Goal: Information Seeking & Learning: Compare options

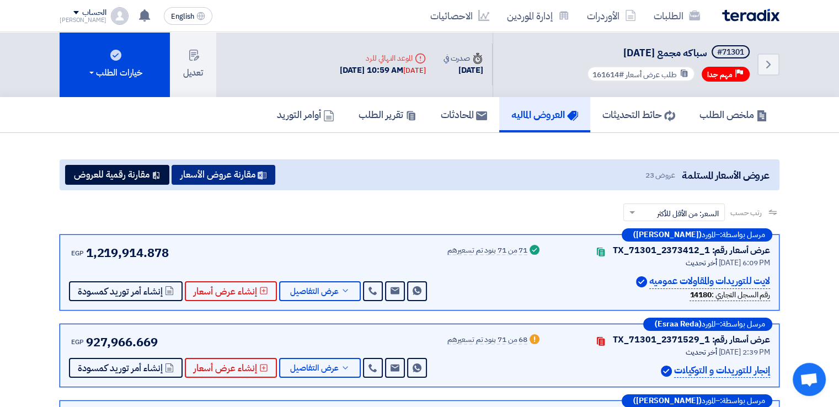
click at [231, 169] on button "مقارنة عروض الأسعار" at bounding box center [224, 175] width 104 height 20
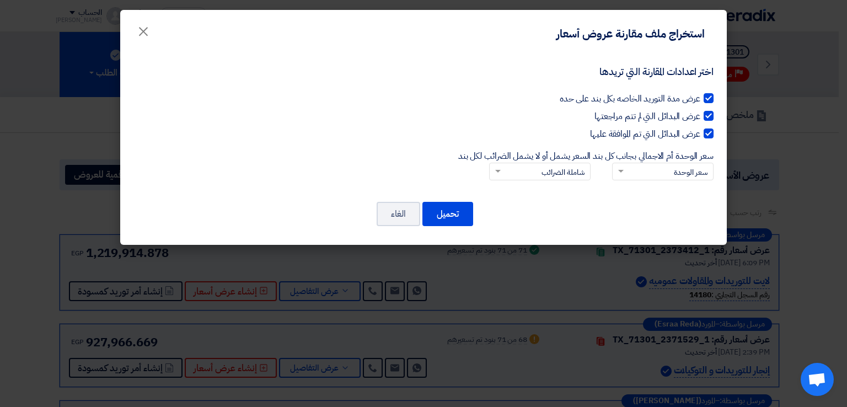
click at [707, 98] on div at bounding box center [709, 98] width 10 height 10
click at [701, 98] on input "عرض مدة التوريد الخاصه بكل بند على حده" at bounding box center [696, 95] width 7 height 7
checkbox input "false"
click at [707, 115] on div at bounding box center [709, 116] width 10 height 10
click at [701, 115] on input "عرض البدائل التي لم تتم مراجعتها" at bounding box center [696, 113] width 7 height 7
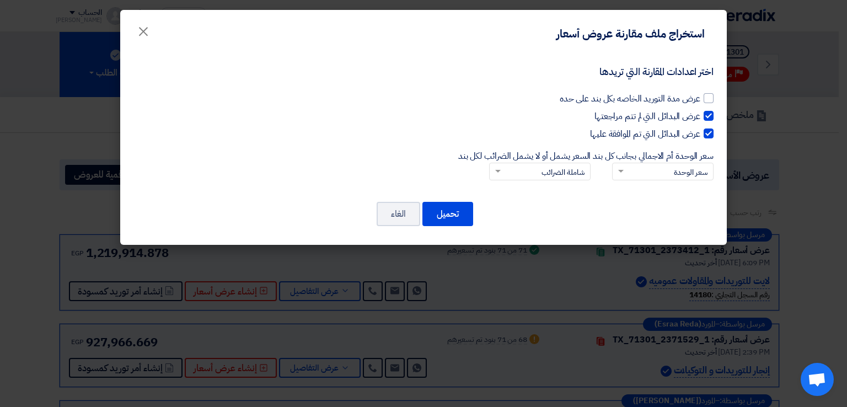
checkbox input "false"
click at [709, 130] on div at bounding box center [709, 134] width 10 height 10
click at [701, 130] on input "عرض البدائل التي تم الموافقة عليها" at bounding box center [696, 130] width 7 height 7
checkbox input "false"
click at [445, 215] on button "تحميل" at bounding box center [448, 214] width 51 height 24
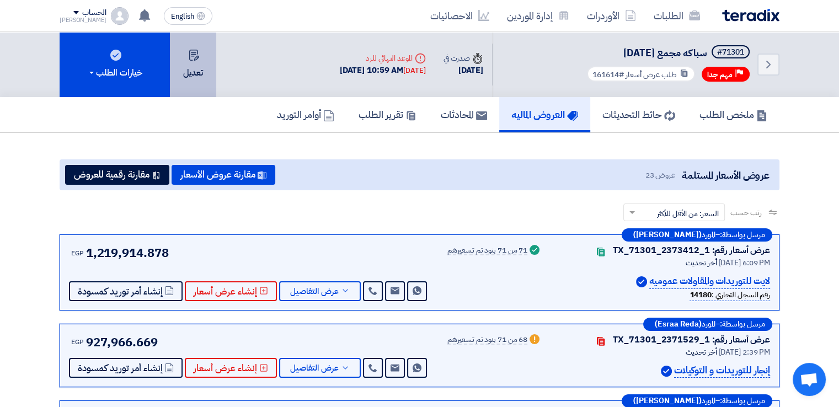
click at [194, 60] on use at bounding box center [194, 55] width 10 height 11
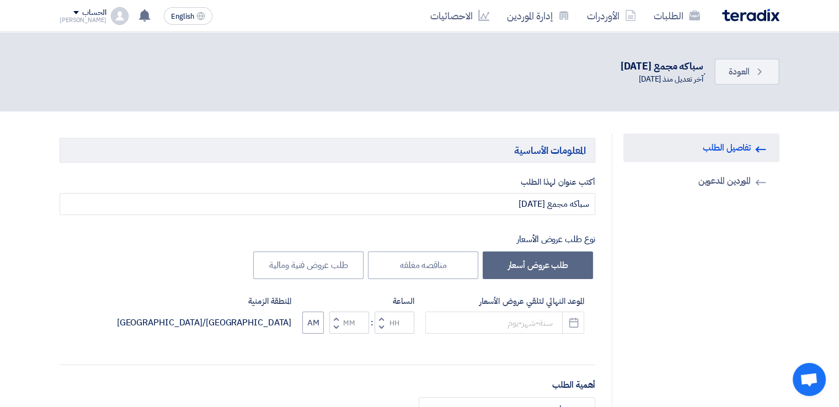
type input "[DATE]"
type input "10"
type input "59"
click at [682, 16] on link "الطلبات" at bounding box center [677, 16] width 64 height 26
